Goal: Transaction & Acquisition: Subscribe to service/newsletter

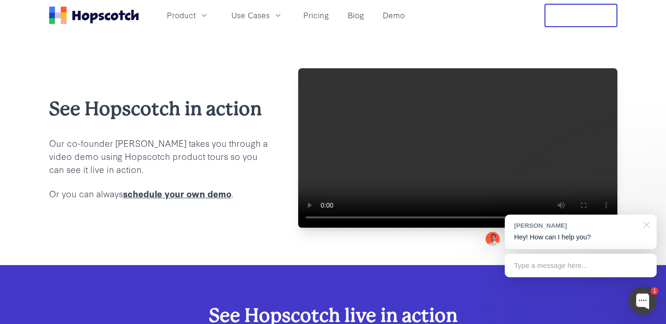
click at [648, 225] on div at bounding box center [644, 224] width 23 height 19
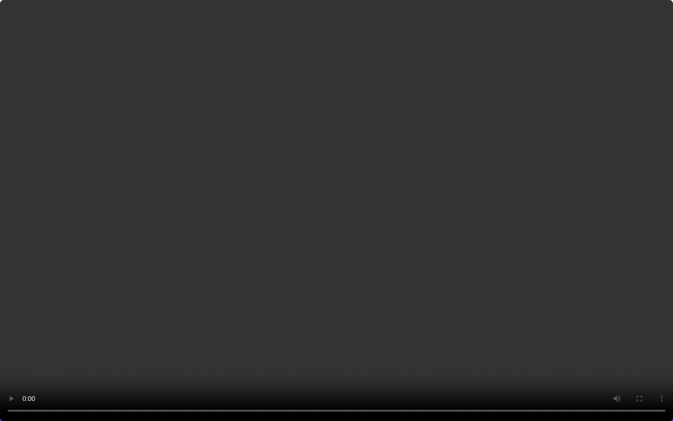
click at [253, 283] on video at bounding box center [336, 210] width 673 height 421
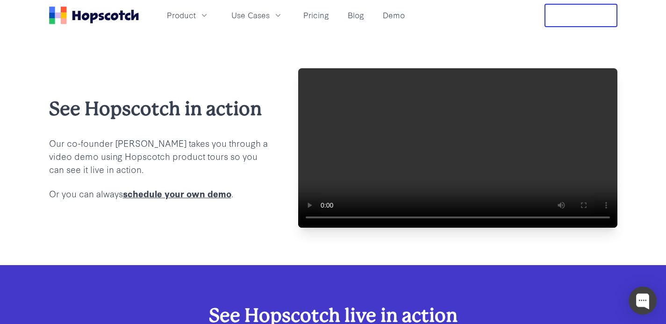
click at [591, 13] on button "Free Trial" at bounding box center [581, 15] width 73 height 23
click at [311, 17] on link "Pricing" at bounding box center [316, 14] width 33 height 15
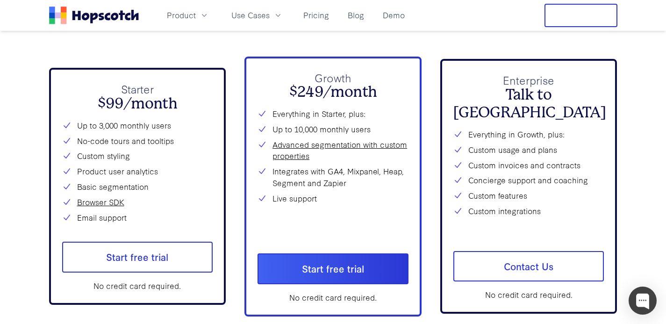
scroll to position [3369, 0]
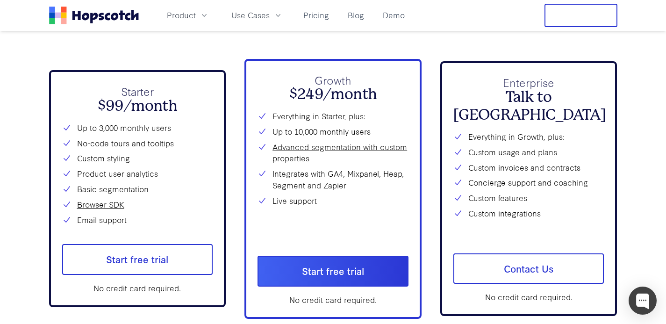
click at [141, 122] on li "Up to 3,000 monthly users" at bounding box center [137, 128] width 151 height 12
click at [316, 126] on li "Up to 10,000 monthly users" at bounding box center [333, 132] width 151 height 12
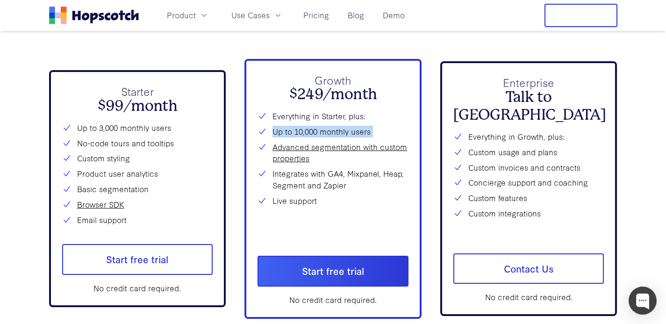
click at [316, 126] on li "Up to 10,000 monthly users" at bounding box center [333, 132] width 151 height 12
click at [317, 174] on li "Integrates with GA4, Mixpanel, Heap, Segment and Zapier" at bounding box center [333, 179] width 151 height 23
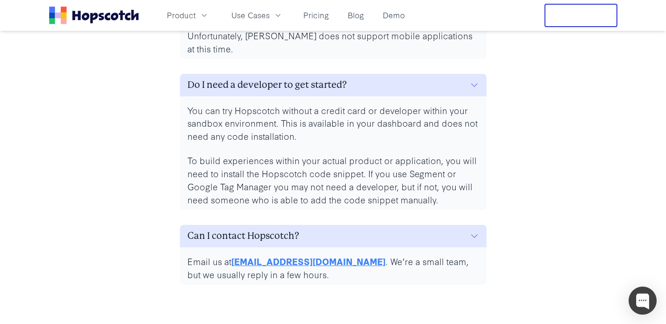
scroll to position [4392, 0]
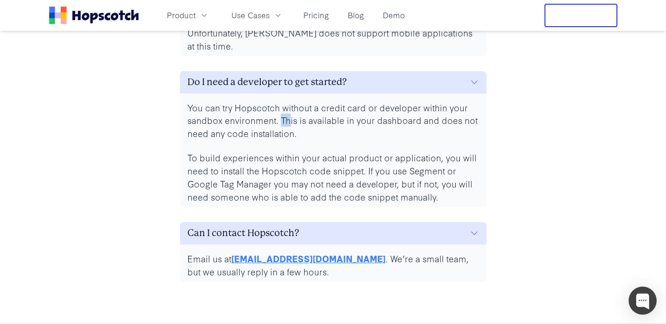
drag, startPoint x: 281, startPoint y: 109, endPoint x: 293, endPoint y: 117, distance: 14.5
click at [293, 117] on p "You can try Hopscotch without a credit card or developer within your sandbox en…" at bounding box center [333, 120] width 292 height 39
click at [295, 127] on p "You can try Hopscotch without a credit card or developer within your sandbox en…" at bounding box center [333, 120] width 292 height 39
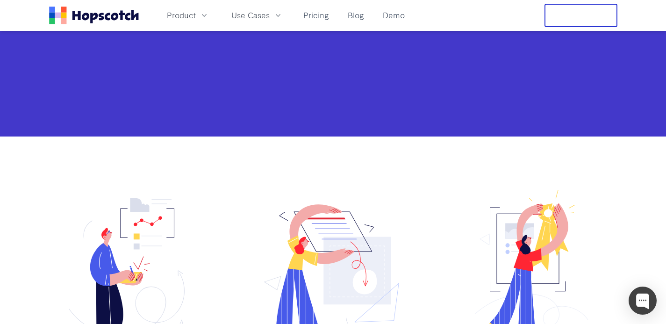
scroll to position [864, 0]
